Goal: Find specific page/section: Find specific page/section

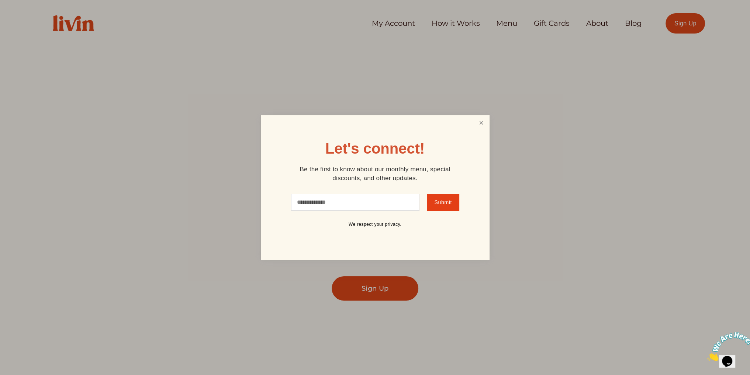
click at [479, 123] on link "Close" at bounding box center [481, 124] width 14 height 14
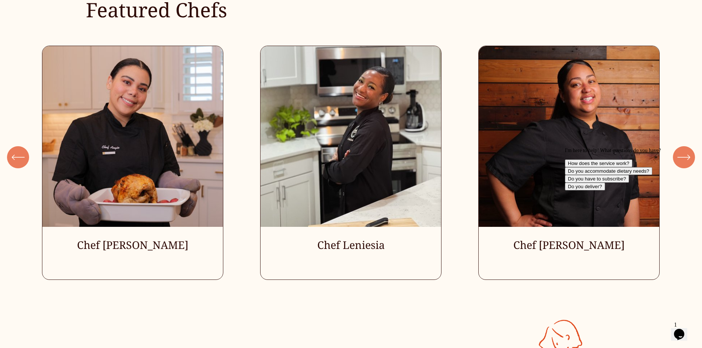
scroll to position [2323, 0]
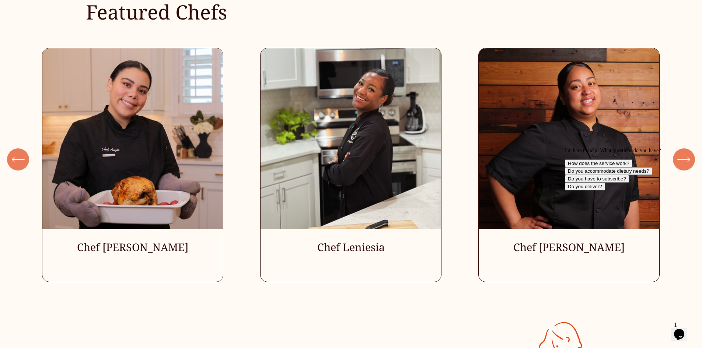
click at [682, 162] on div "I'm here to help! What questions do you have? How does the service work? Do you…" at bounding box center [631, 169] width 133 height 43
click at [683, 159] on div "I'm here to help! What questions do you have? How does the service work? Do you…" at bounding box center [631, 169] width 133 height 43
drag, startPoint x: 687, startPoint y: 199, endPoint x: 1251, endPoint y: 316, distance: 576.2
click at [565, 148] on icon "Chat attention grabber" at bounding box center [565, 148] width 0 height 0
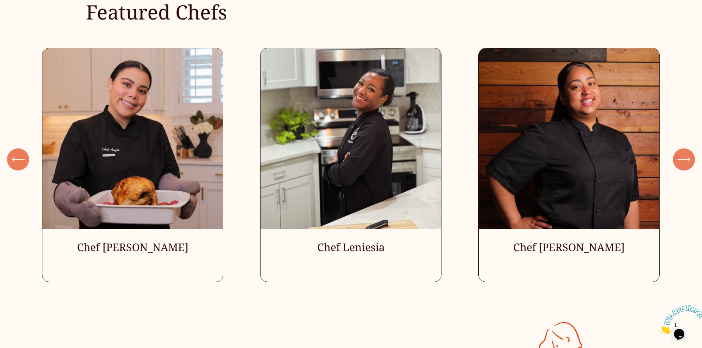
click at [689, 166] on icon "\a \a \a Next\a \a" at bounding box center [684, 159] width 13 height 13
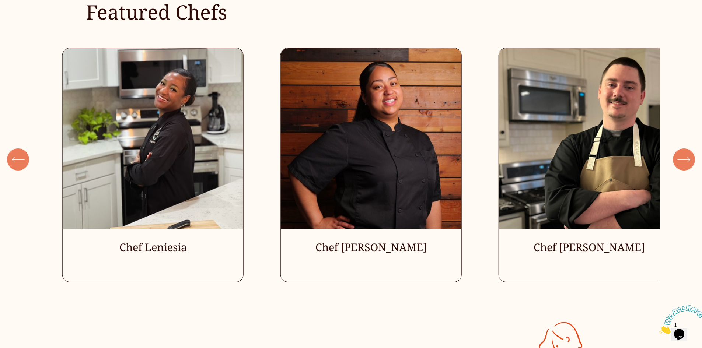
click at [691, 164] on div "\a \a \a Next\a \a" at bounding box center [684, 160] width 22 height 22
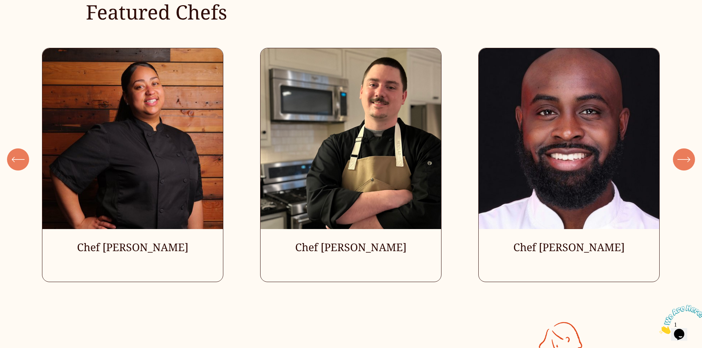
click at [690, 164] on icon "\a \a \a Next\a \a" at bounding box center [684, 159] width 13 height 13
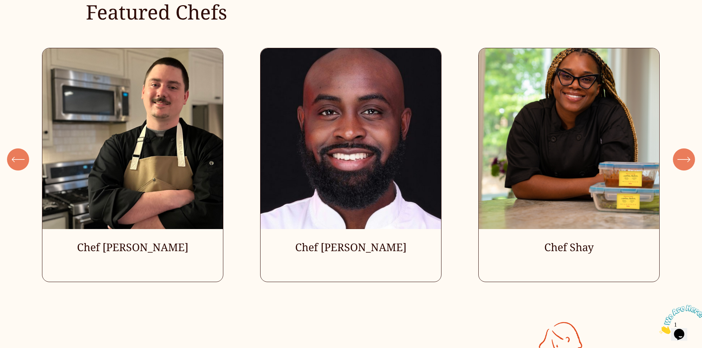
click at [690, 164] on icon "\a \a \a Next\a \a" at bounding box center [684, 159] width 13 height 13
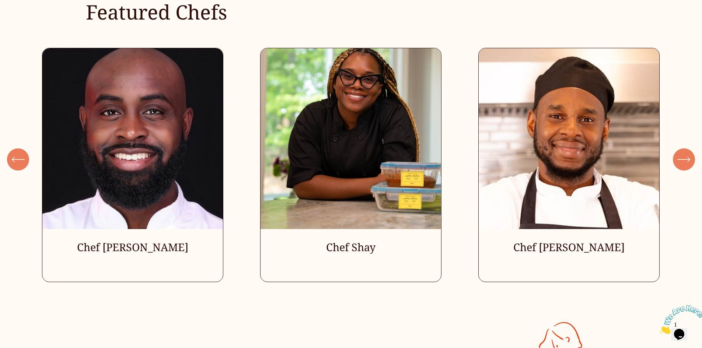
click at [690, 164] on icon "\a \a \a Next\a \a" at bounding box center [684, 159] width 13 height 13
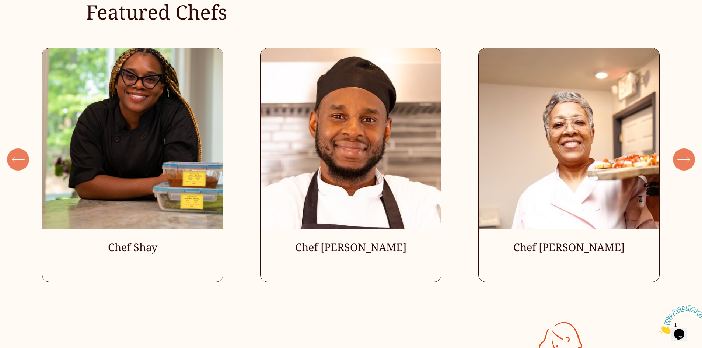
click at [690, 164] on icon "\a \a \a Next\a \a" at bounding box center [684, 159] width 13 height 13
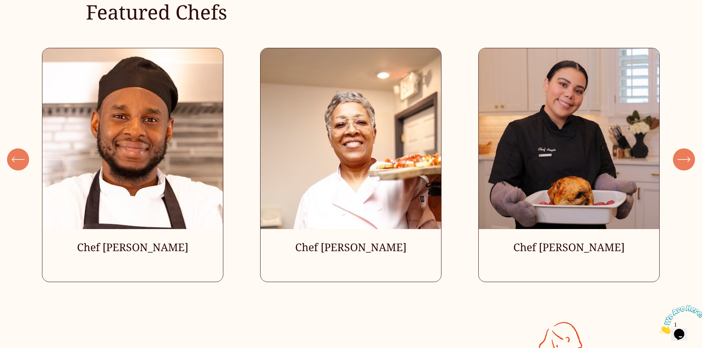
click at [690, 164] on icon "\a \a \a Next\a \a" at bounding box center [684, 159] width 13 height 13
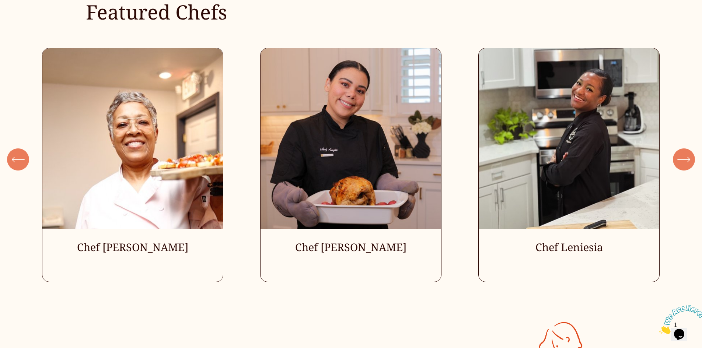
click at [690, 164] on icon "\a \a \a Next\a \a" at bounding box center [684, 159] width 13 height 13
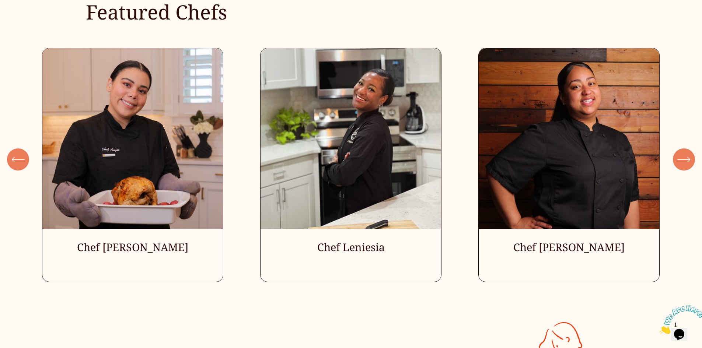
click at [690, 164] on icon "\a \a \a Next\a \a" at bounding box center [684, 159] width 13 height 13
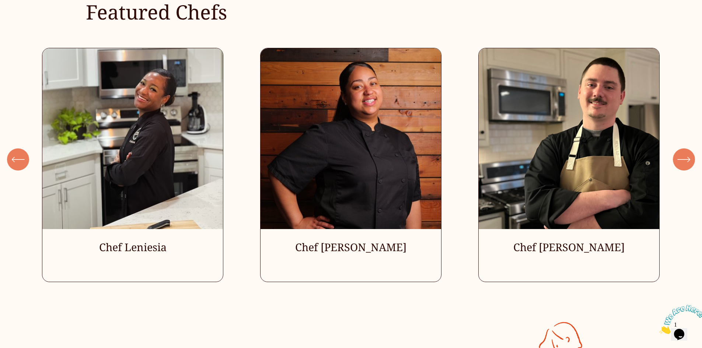
click at [690, 164] on icon "\a \a \a Next\a \a" at bounding box center [684, 159] width 13 height 13
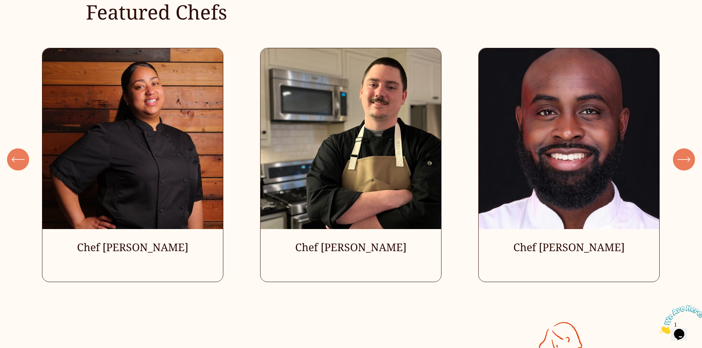
click at [690, 164] on icon "\a \a \a Next\a \a" at bounding box center [684, 159] width 13 height 13
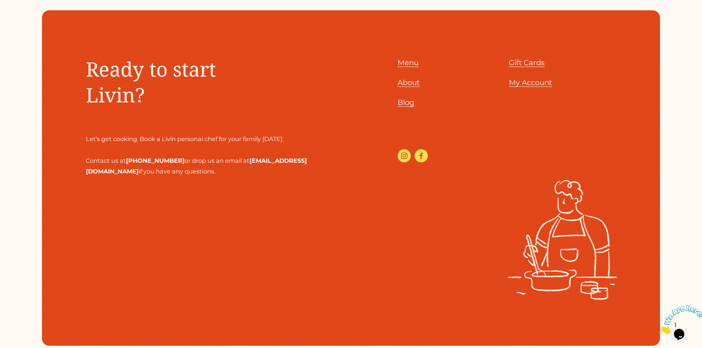
scroll to position [3797, 0]
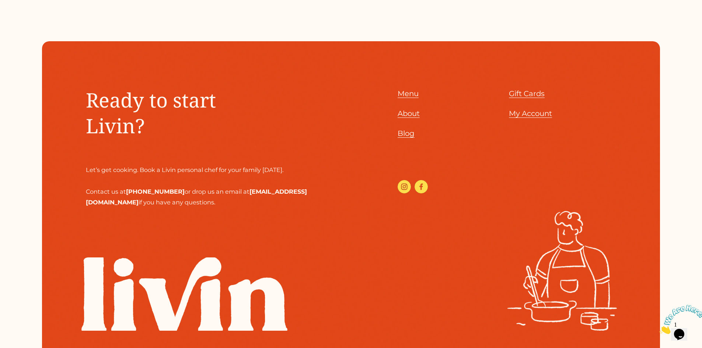
click at [405, 118] on span "About" at bounding box center [409, 113] width 22 height 9
